Goal: Obtain resource: Obtain resource

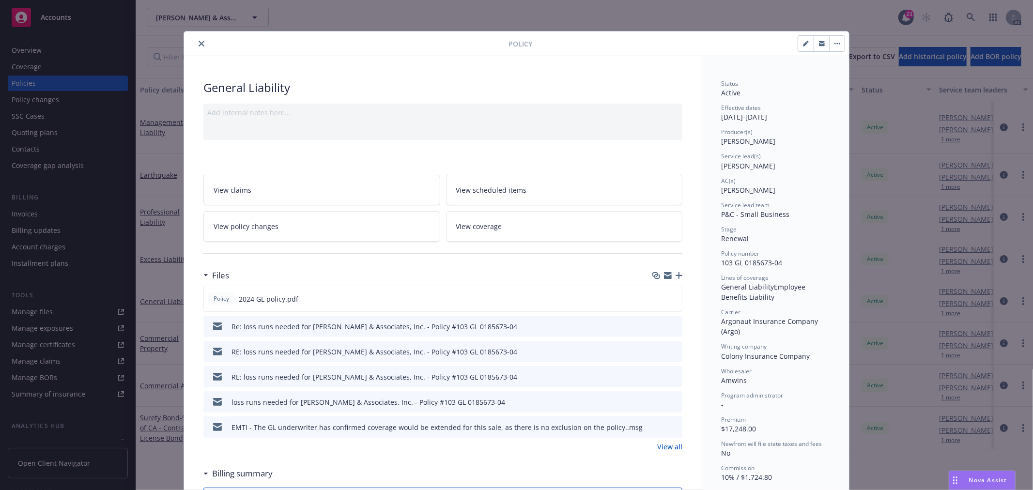
click at [199, 47] on button "close" at bounding box center [202, 44] width 12 height 12
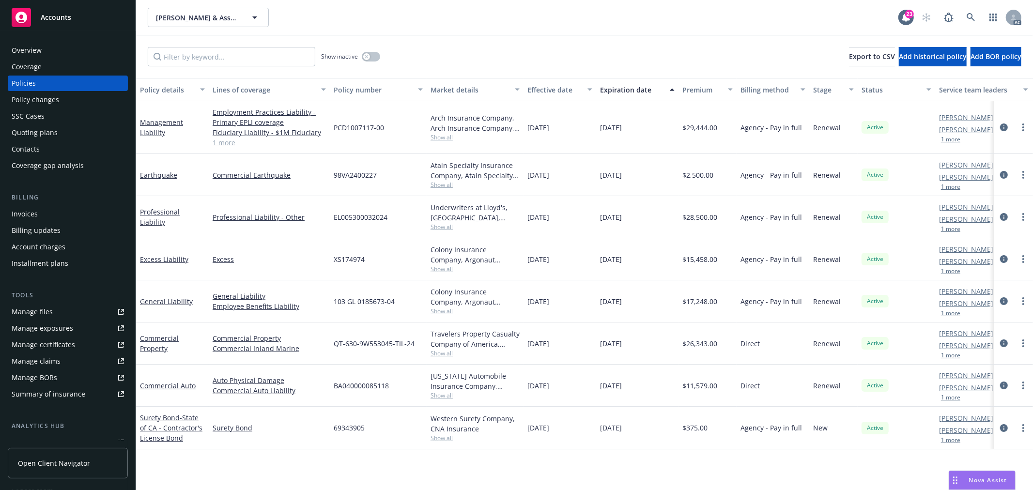
click at [447, 312] on span "Show all" at bounding box center [475, 311] width 89 height 8
click at [442, 266] on span "Show all" at bounding box center [475, 269] width 89 height 8
click at [368, 55] on icon "button" at bounding box center [367, 57] width 4 height 4
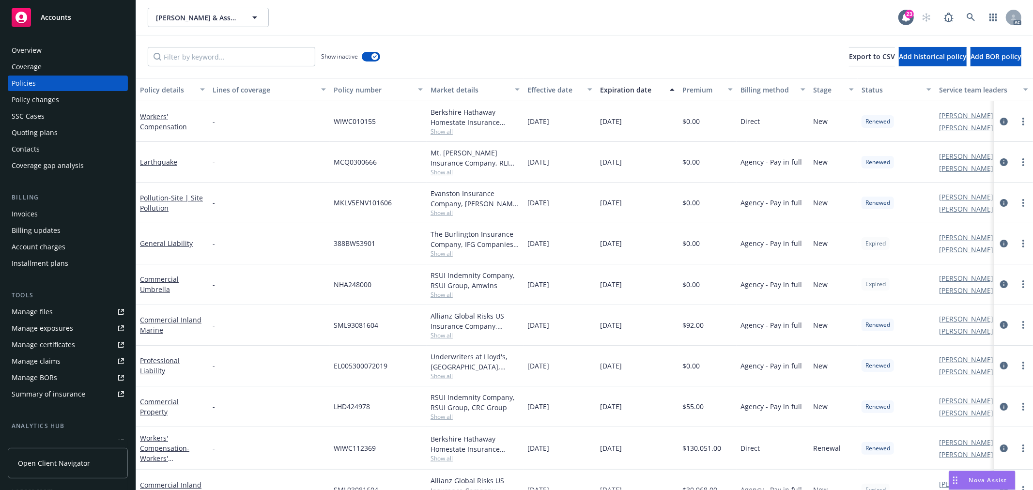
click at [633, 90] on div "Expiration date" at bounding box center [632, 90] width 64 height 10
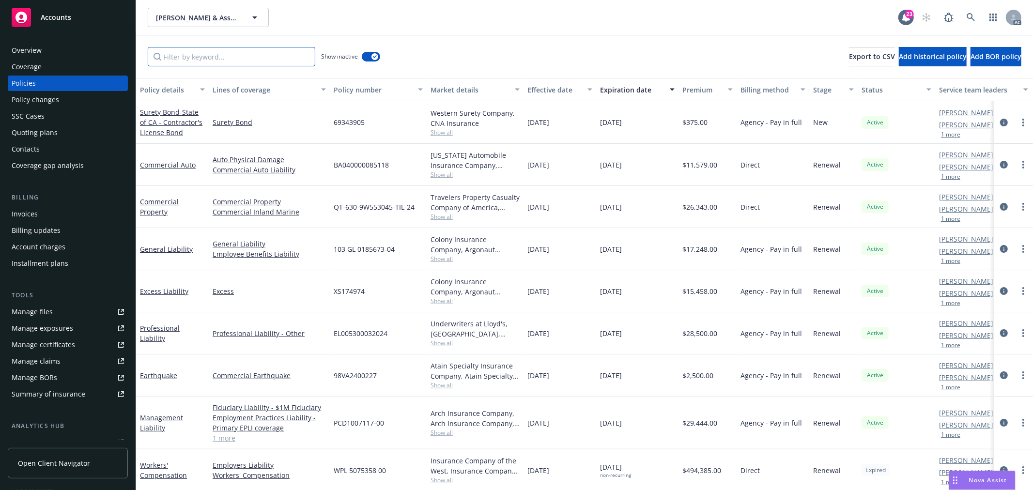
click at [228, 59] on input "Filter by keyword..." at bounding box center [232, 56] width 168 height 19
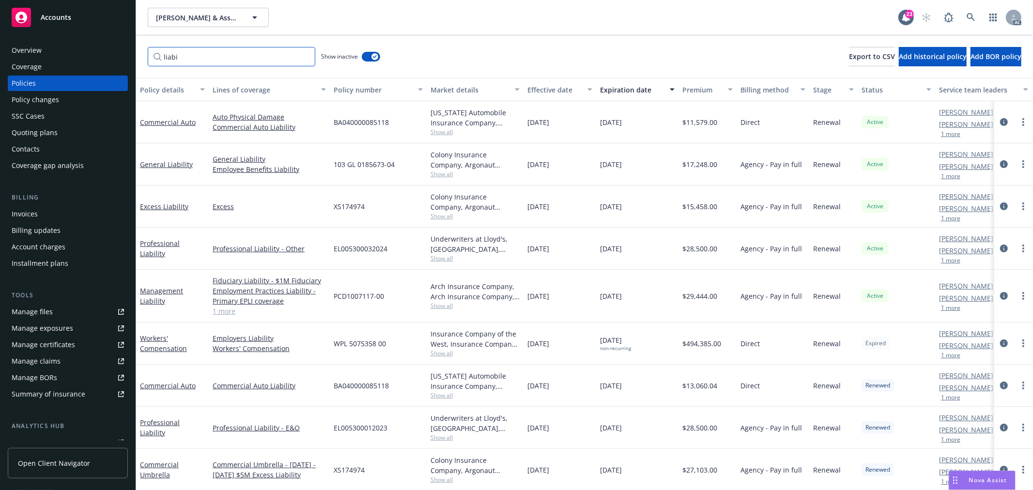
type input "liabi"
click at [439, 173] on span "Show all" at bounding box center [475, 174] width 89 height 8
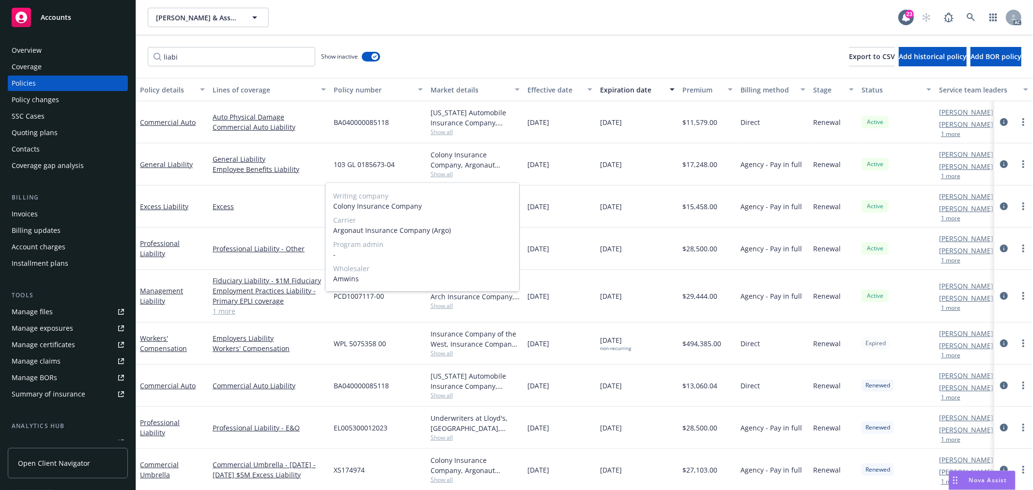
click at [439, 173] on span "Show all" at bounding box center [475, 174] width 89 height 8
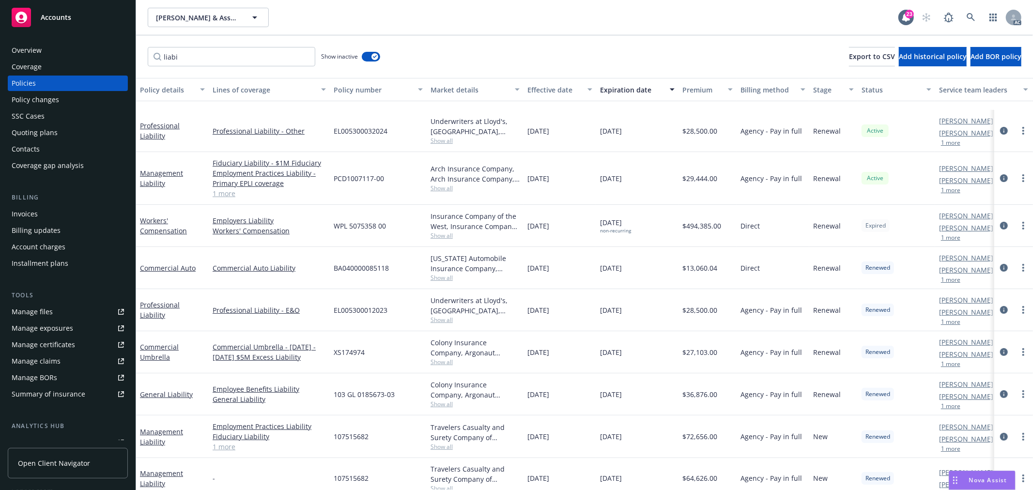
scroll to position [161, 0]
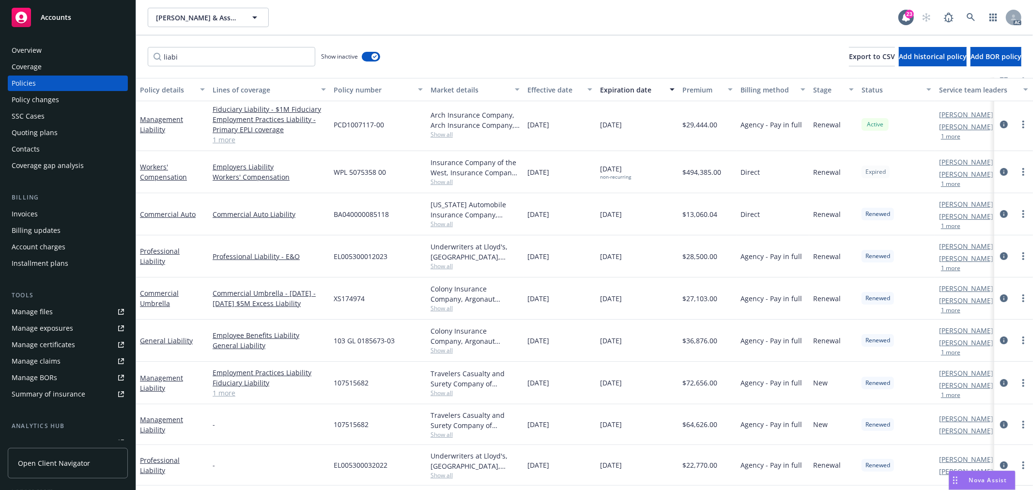
click at [442, 354] on span "Show all" at bounding box center [475, 350] width 89 height 8
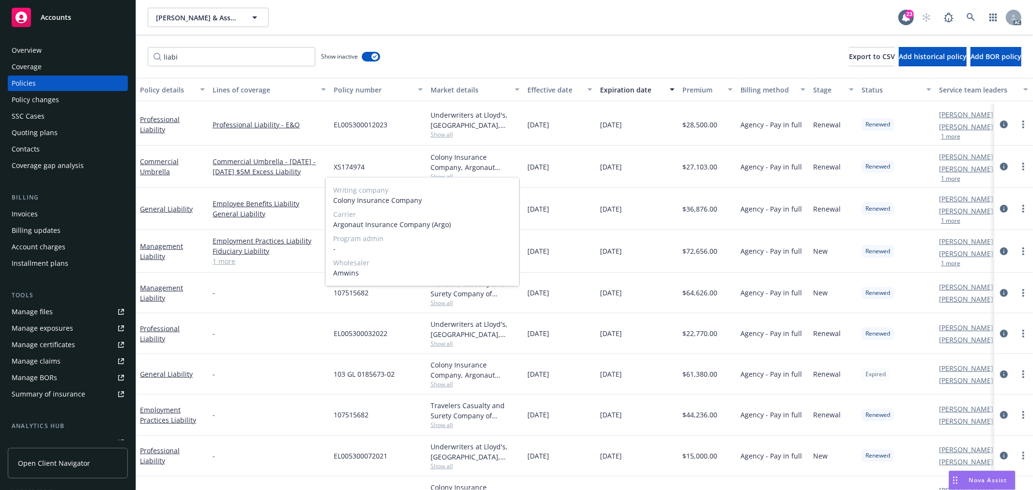
scroll to position [323, 0]
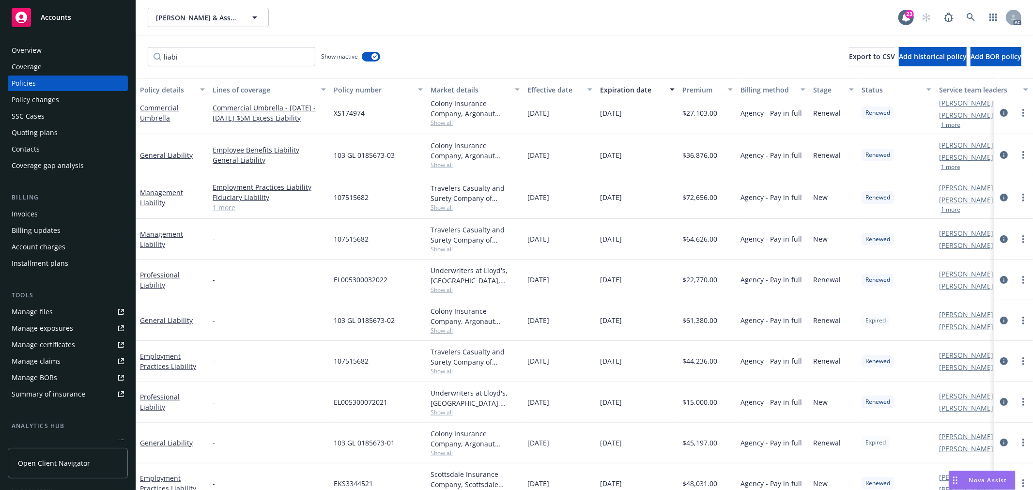
click at [450, 333] on span "Show all" at bounding box center [475, 330] width 89 height 8
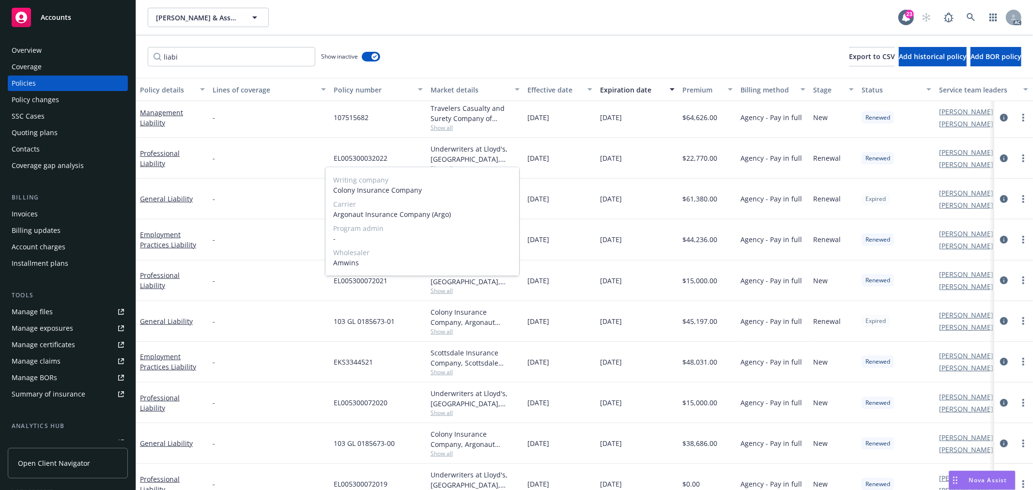
scroll to position [484, 0]
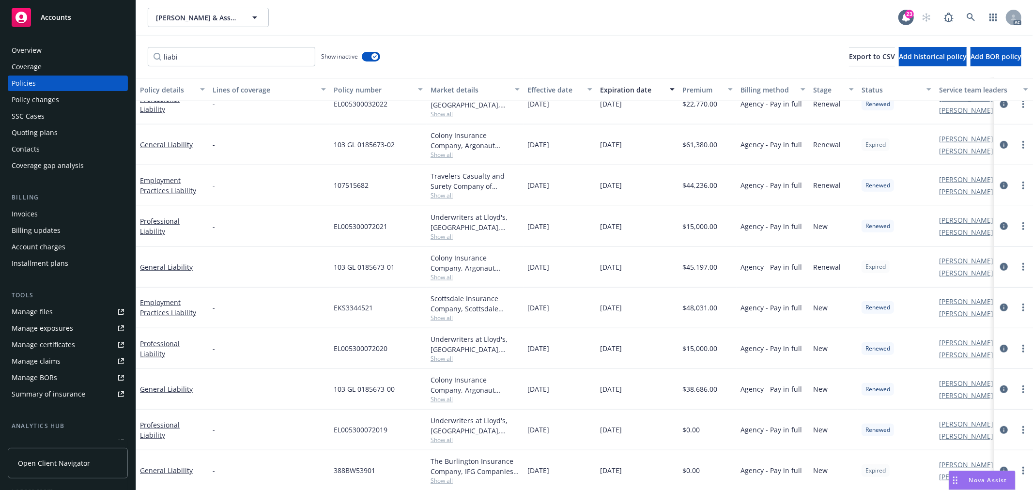
click at [577, 259] on div "[DATE]" at bounding box center [560, 267] width 73 height 41
click at [436, 277] on span "Show all" at bounding box center [475, 277] width 89 height 8
click at [563, 275] on div "[DATE]" at bounding box center [560, 267] width 73 height 41
click at [444, 394] on span "Show all" at bounding box center [475, 398] width 89 height 8
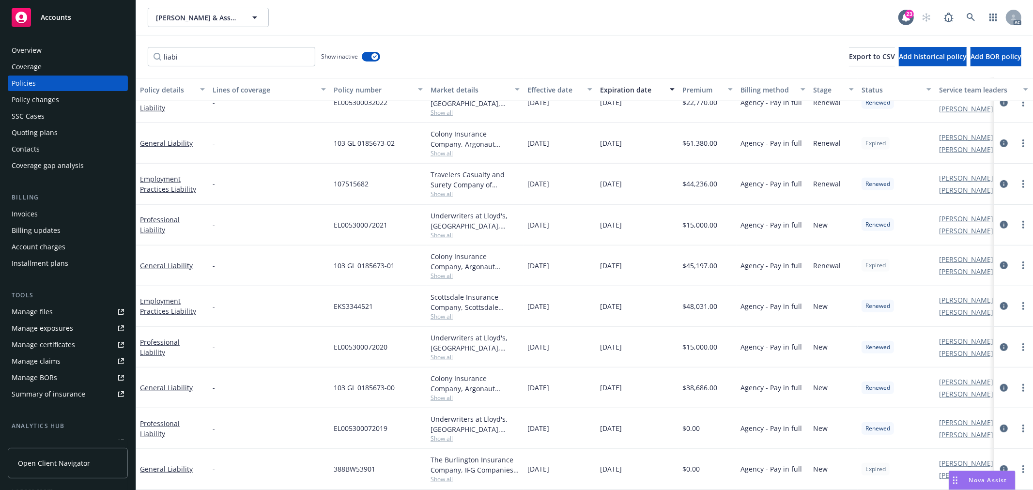
click at [440, 475] on span "Show all" at bounding box center [475, 479] width 89 height 8
click at [602, 466] on div "[DATE]" at bounding box center [637, 469] width 82 height 41
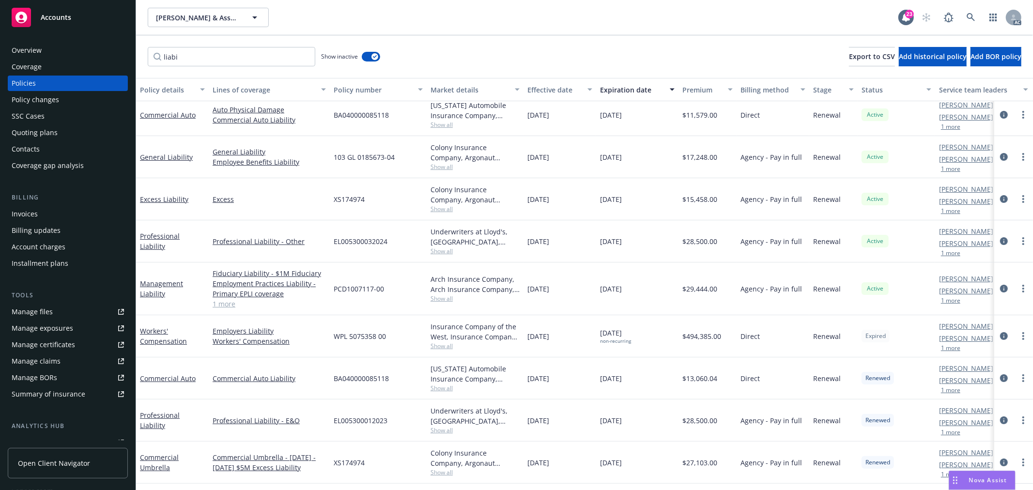
scroll to position [0, 0]
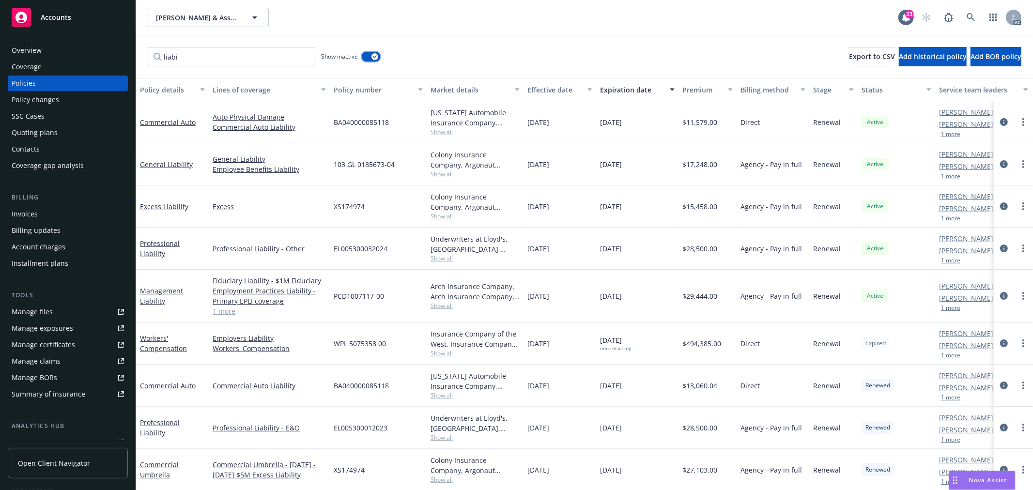
click at [368, 57] on button "button" at bounding box center [371, 57] width 18 height 10
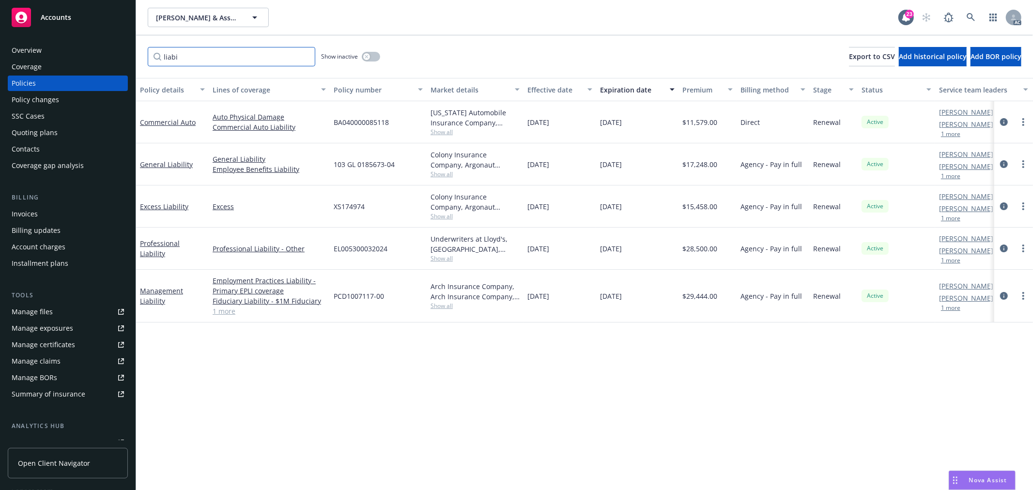
drag, startPoint x: 286, startPoint y: 58, endPoint x: 30, endPoint y: 49, distance: 255.9
click at [30, 49] on div "Accounts Overview Coverage Policies Policy changes SSC Cases Quoting plans Cont…" at bounding box center [516, 245] width 1033 height 490
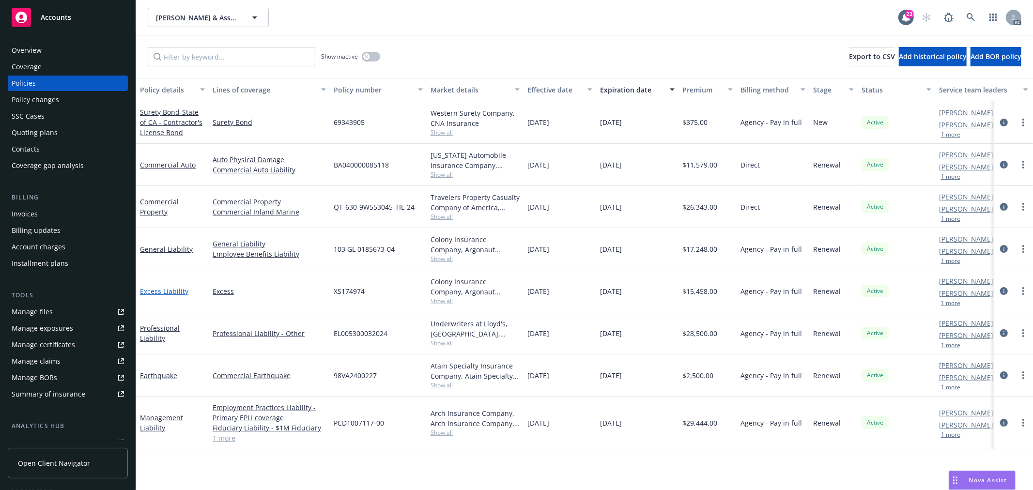
click at [186, 293] on link "Excess Liability" at bounding box center [164, 291] width 48 height 9
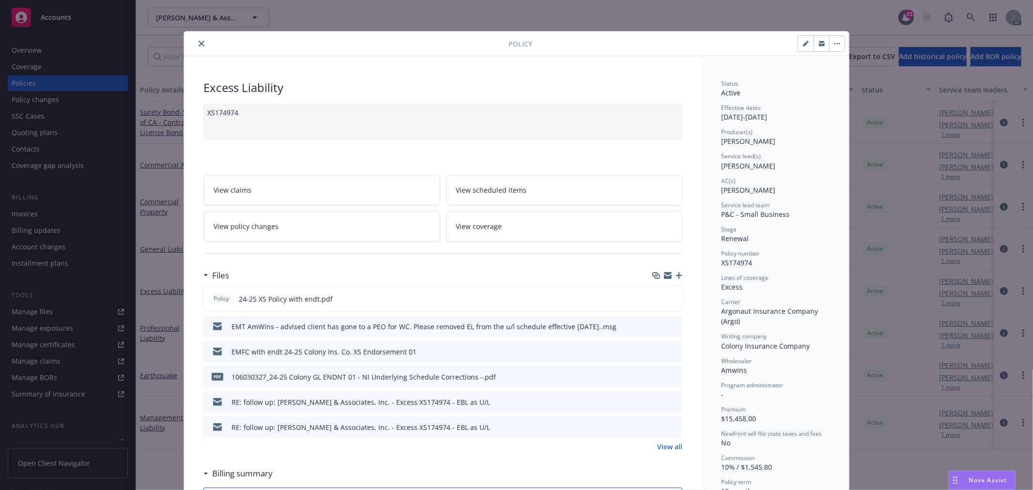
click at [200, 44] on icon "close" at bounding box center [202, 44] width 6 height 6
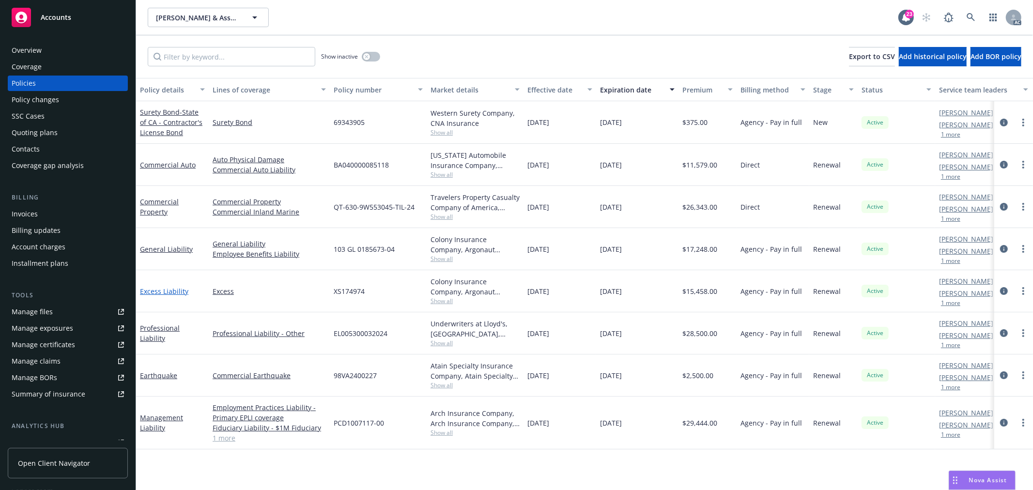
click at [166, 289] on link "Excess Liability" at bounding box center [164, 291] width 48 height 9
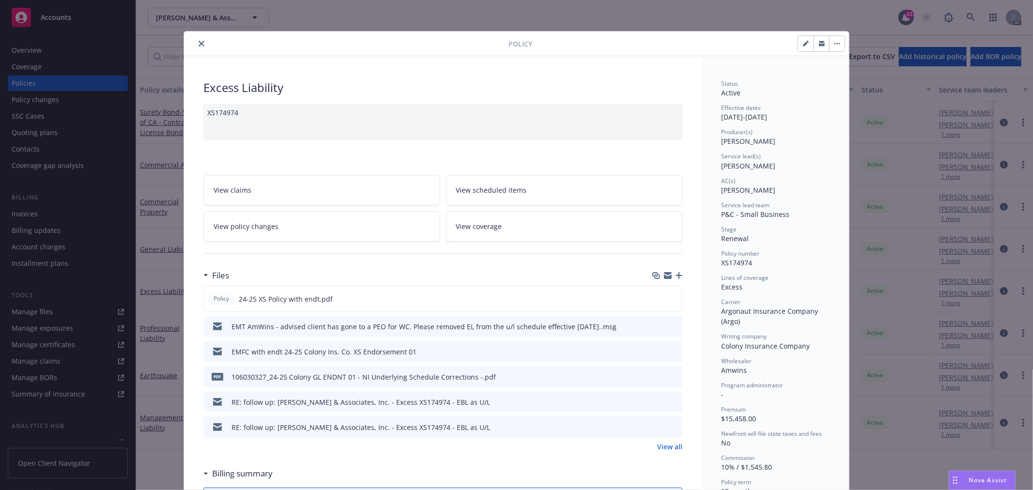
scroll to position [29, 0]
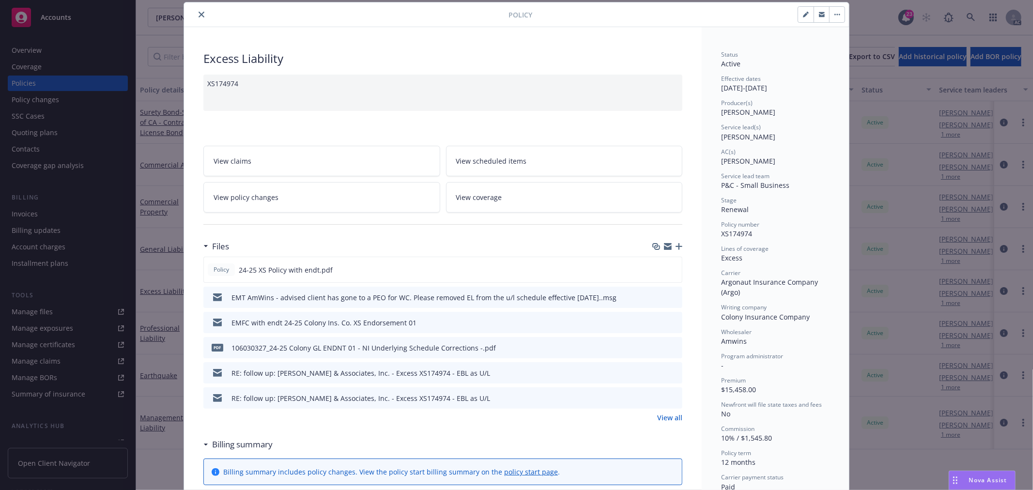
click at [201, 15] on button "close" at bounding box center [202, 15] width 12 height 12
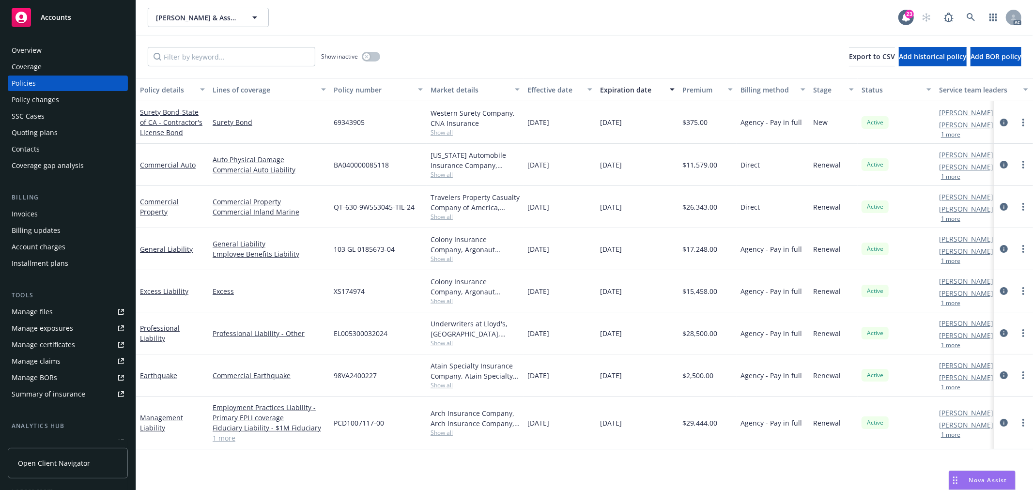
click at [445, 177] on span "Show all" at bounding box center [475, 175] width 89 height 8
click at [558, 181] on div "[DATE]" at bounding box center [560, 165] width 73 height 42
click at [444, 176] on span "Show all" at bounding box center [475, 175] width 89 height 8
click at [477, 177] on span "Show all" at bounding box center [475, 175] width 89 height 8
click at [444, 258] on span "Show all" at bounding box center [475, 259] width 89 height 8
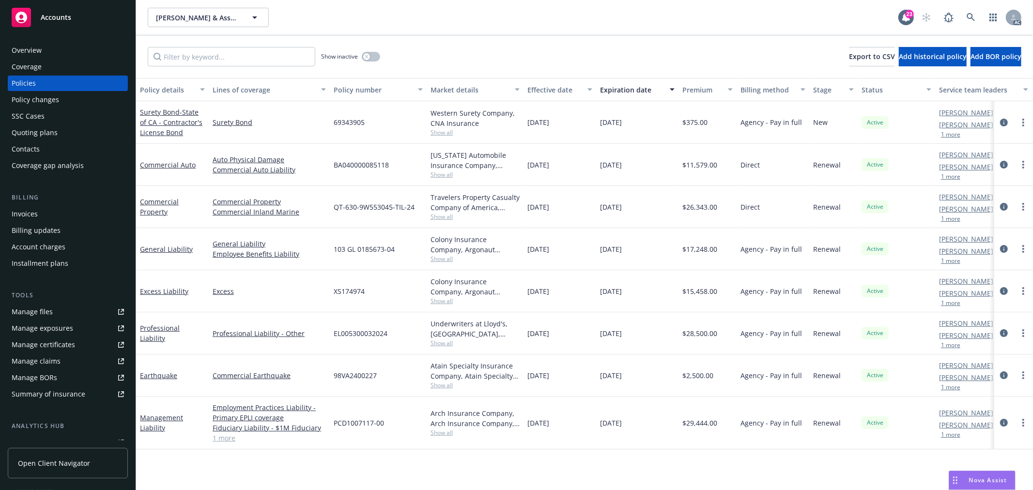
click at [520, 244] on div "Colony Insurance Company, Argonaut Insurance Company (Argo), Amwins Show all" at bounding box center [475, 249] width 97 height 42
click at [229, 437] on link "1 more" at bounding box center [269, 438] width 113 height 10
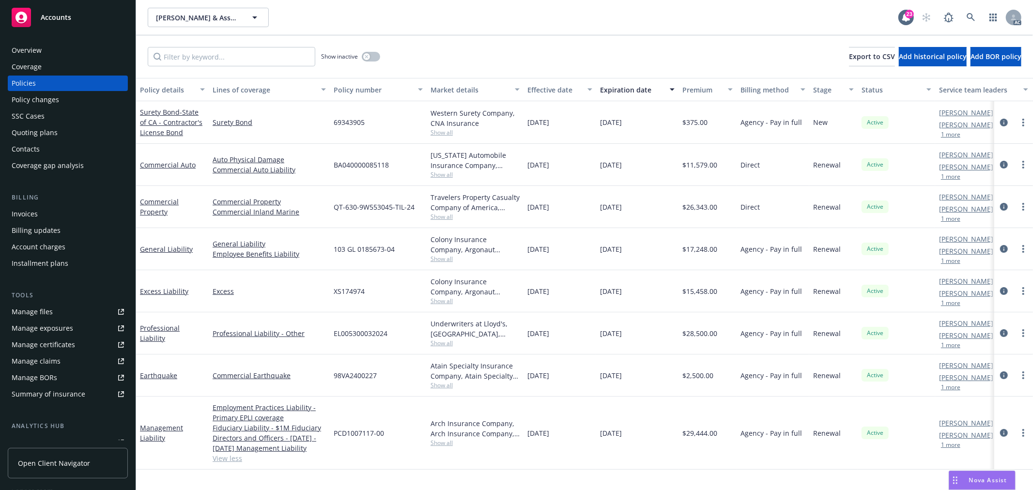
click at [443, 442] on span "Show all" at bounding box center [475, 443] width 89 height 8
click at [567, 415] on div "[DATE]" at bounding box center [560, 433] width 73 height 73
click at [437, 175] on span "Show all" at bounding box center [475, 175] width 89 height 8
click at [216, 460] on link "View less" at bounding box center [269, 458] width 113 height 10
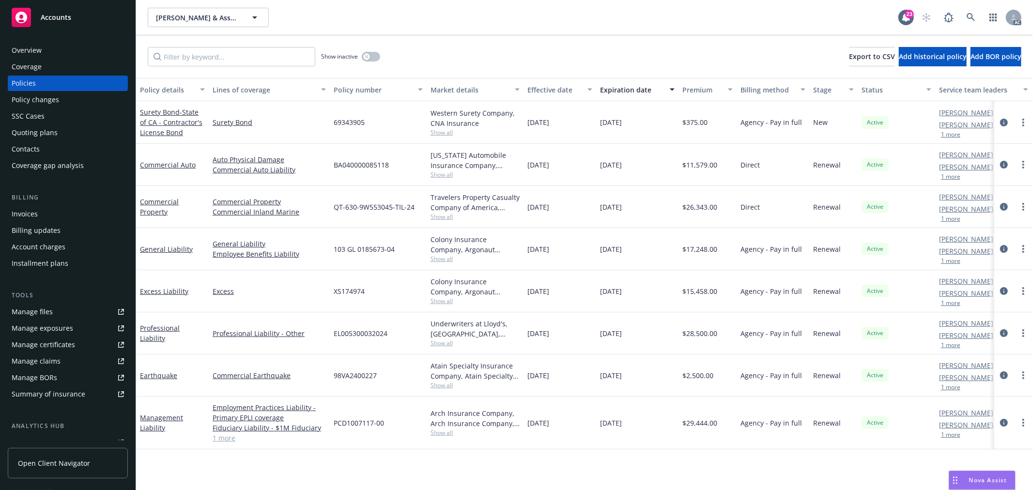
click at [228, 442] on link "1 more" at bounding box center [269, 438] width 113 height 10
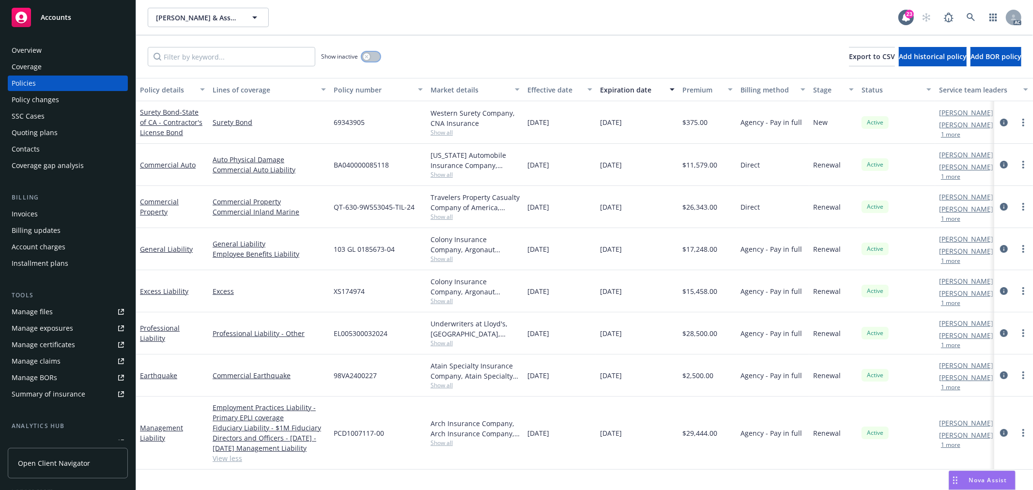
drag, startPoint x: 366, startPoint y: 57, endPoint x: 354, endPoint y: 56, distance: 11.7
click at [366, 57] on icon "button" at bounding box center [366, 56] width 3 height 3
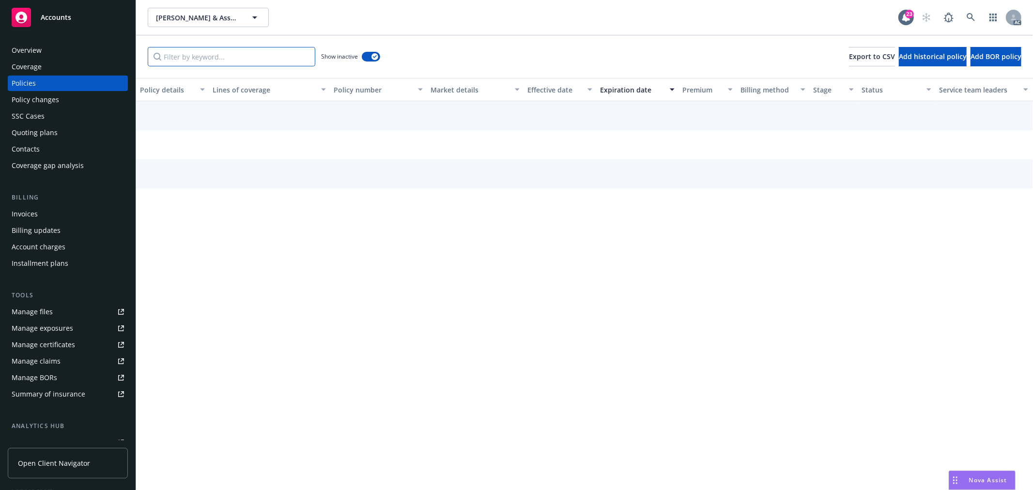
click at [238, 54] on input "Filter by keyword..." at bounding box center [232, 56] width 168 height 19
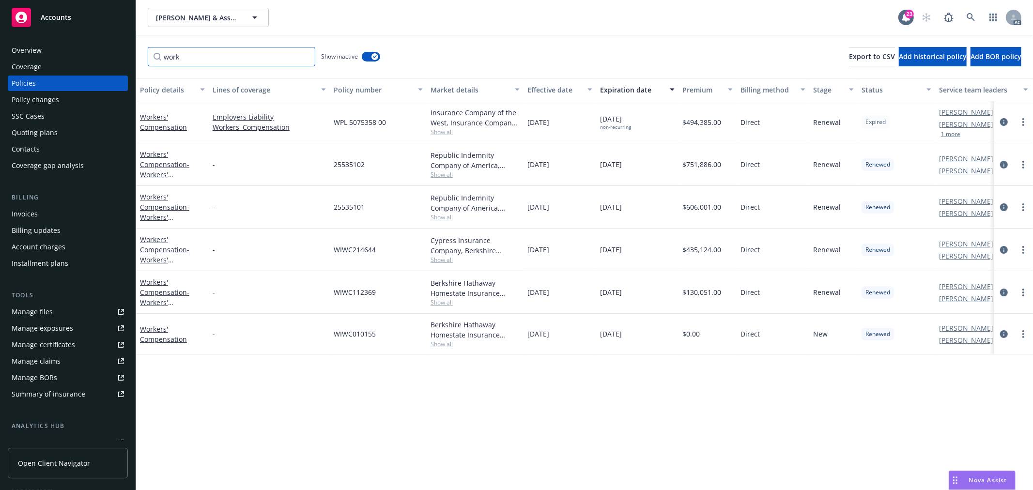
type input "work"
click at [449, 131] on span "Show all" at bounding box center [475, 132] width 89 height 8
drag, startPoint x: 375, startPoint y: 472, endPoint x: 376, endPoint y: 458, distance: 14.6
click at [375, 472] on div "Policy details Lines of coverage Policy number Market details Effective date Ex…" at bounding box center [584, 284] width 897 height 412
click at [369, 56] on button "button" at bounding box center [371, 57] width 18 height 10
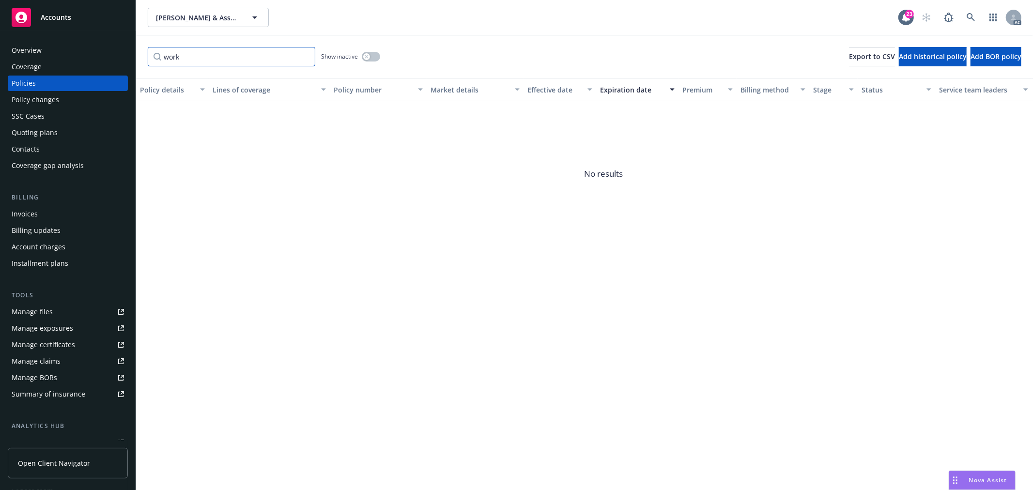
click at [253, 54] on input "work" at bounding box center [232, 56] width 168 height 19
click at [304, 54] on input "work" at bounding box center [232, 56] width 168 height 19
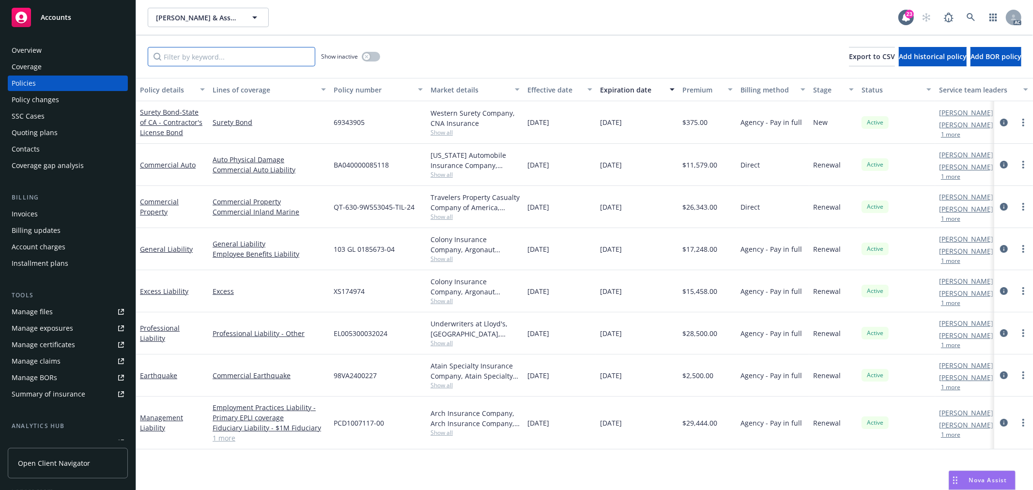
click at [279, 59] on input "Filter by keyword..." at bounding box center [232, 56] width 168 height 19
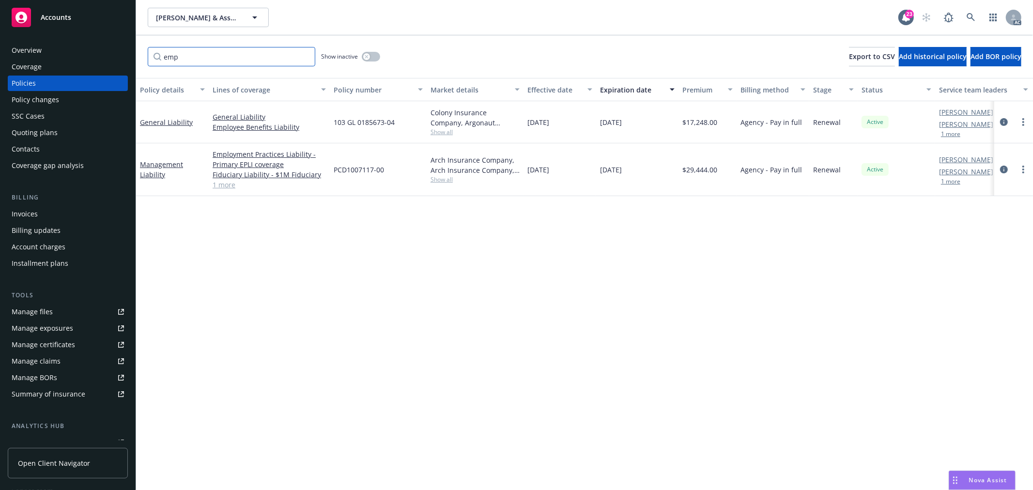
type input "emp"
click at [224, 185] on link "1 more" at bounding box center [269, 185] width 113 height 10
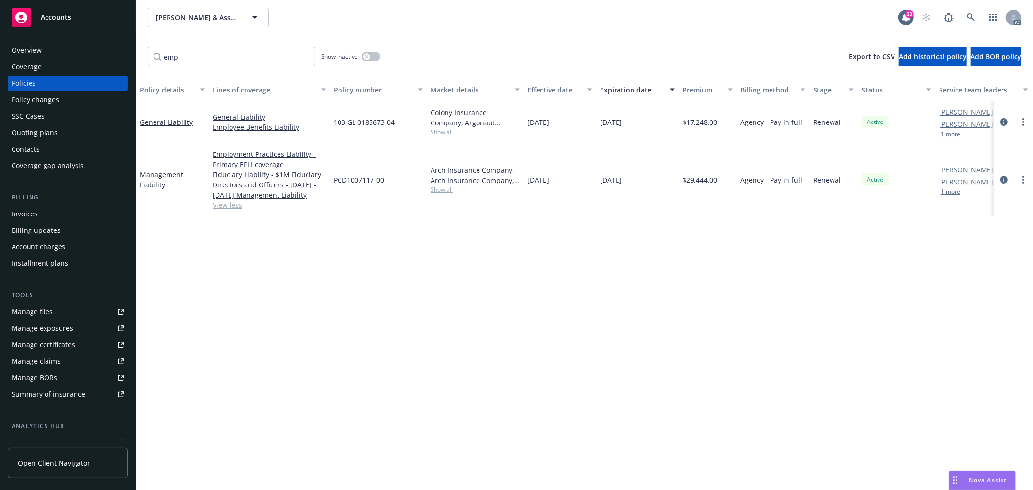
click at [449, 327] on div "Policy details Lines of coverage Policy number Market details Effective date Ex…" at bounding box center [584, 284] width 897 height 412
click at [493, 388] on div "Policy details Lines of coverage Policy number Market details Effective date Ex…" at bounding box center [584, 284] width 897 height 412
click at [634, 296] on div "Policy details Lines of coverage Policy number Market details Effective date Ex…" at bounding box center [584, 284] width 897 height 412
click at [538, 368] on div "Policy details Lines of coverage Policy number Market details Effective date Ex…" at bounding box center [584, 284] width 897 height 412
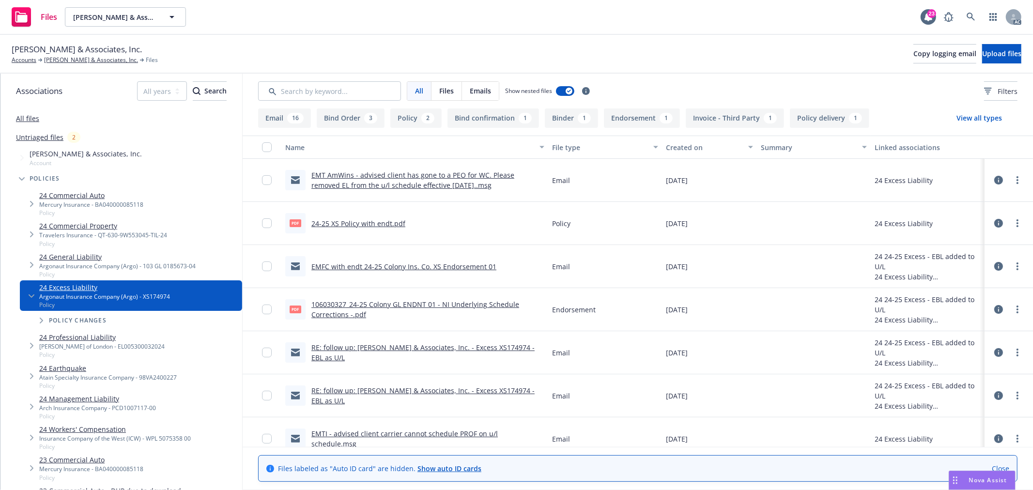
click at [398, 120] on button "Policy 2" at bounding box center [415, 118] width 51 height 19
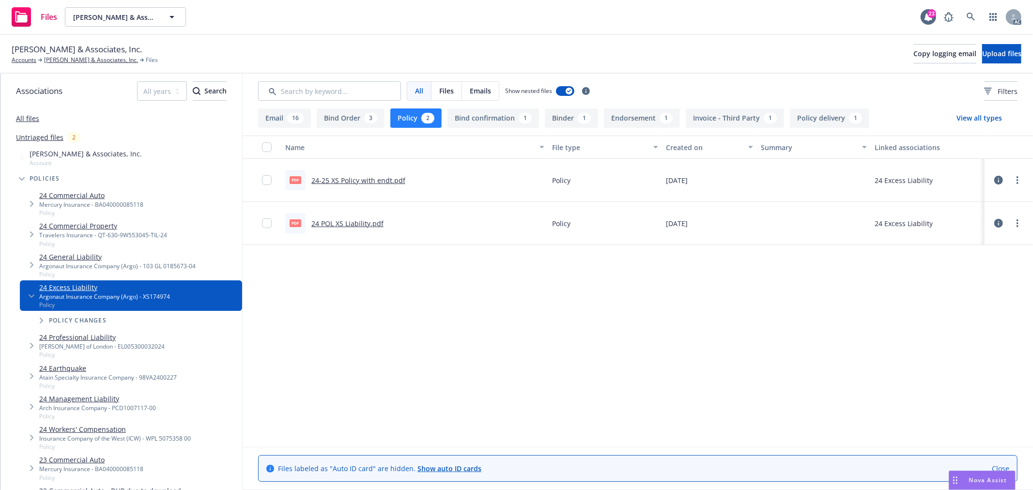
click at [352, 221] on link "24 POL XS Liability.pdf" at bounding box center [347, 223] width 72 height 9
click at [376, 181] on link "24-25 XS Policy with endt.pdf" at bounding box center [358, 180] width 94 height 9
